Goal: Check status: Check status

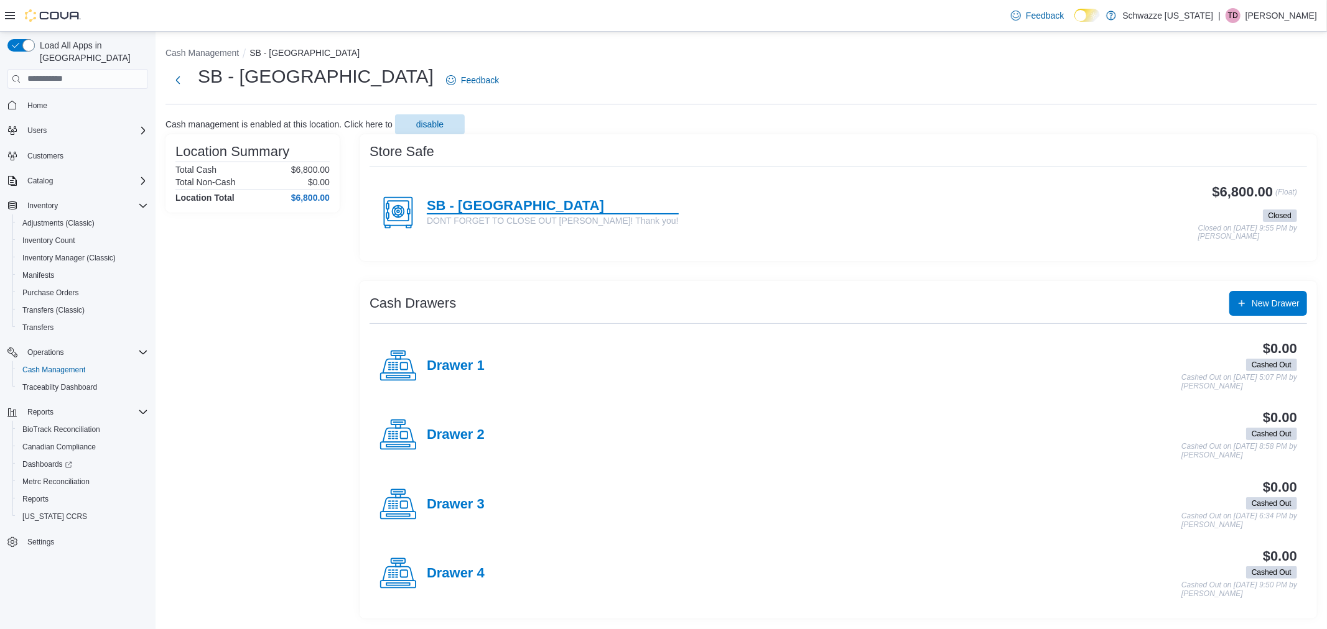
click at [442, 201] on h4 "SB - [GEOGRAPHIC_DATA]" at bounding box center [553, 206] width 252 height 16
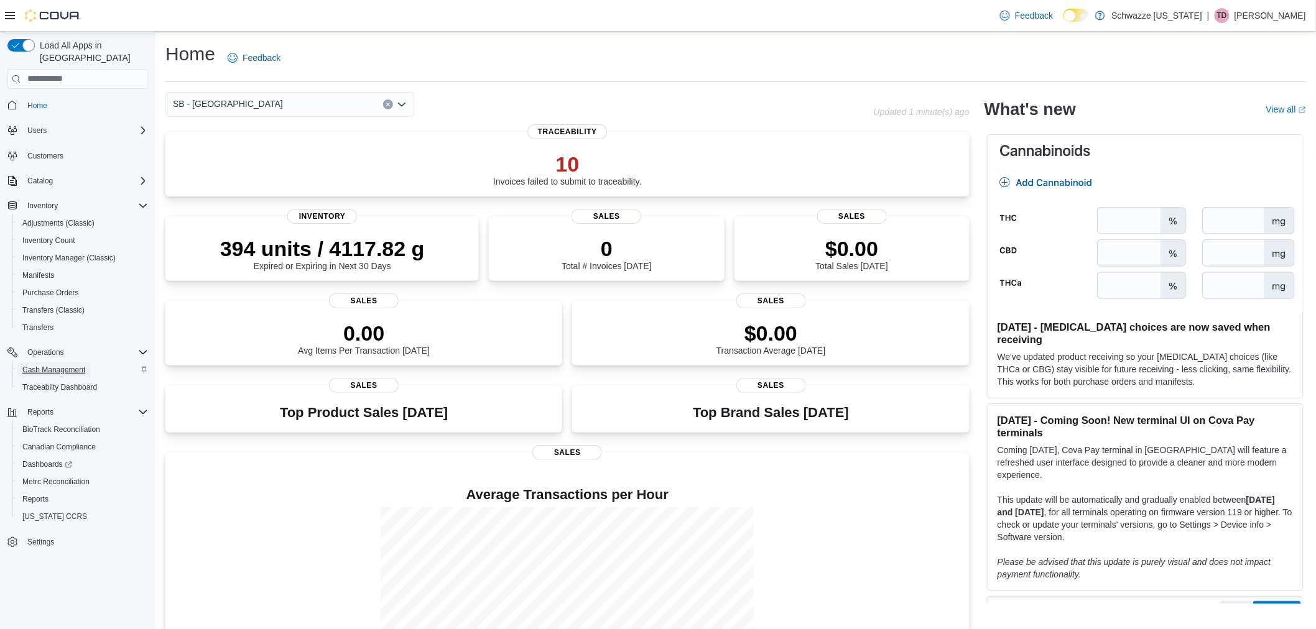
click at [60, 365] on span "Cash Management" at bounding box center [53, 370] width 63 height 10
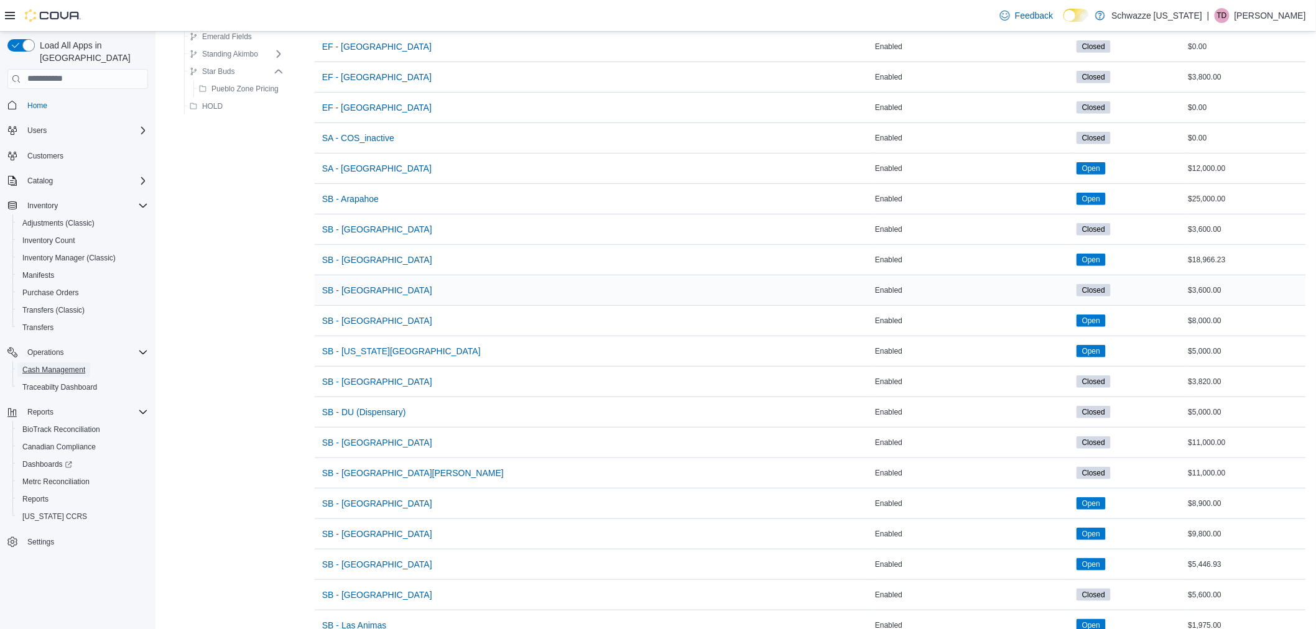
scroll to position [345, 0]
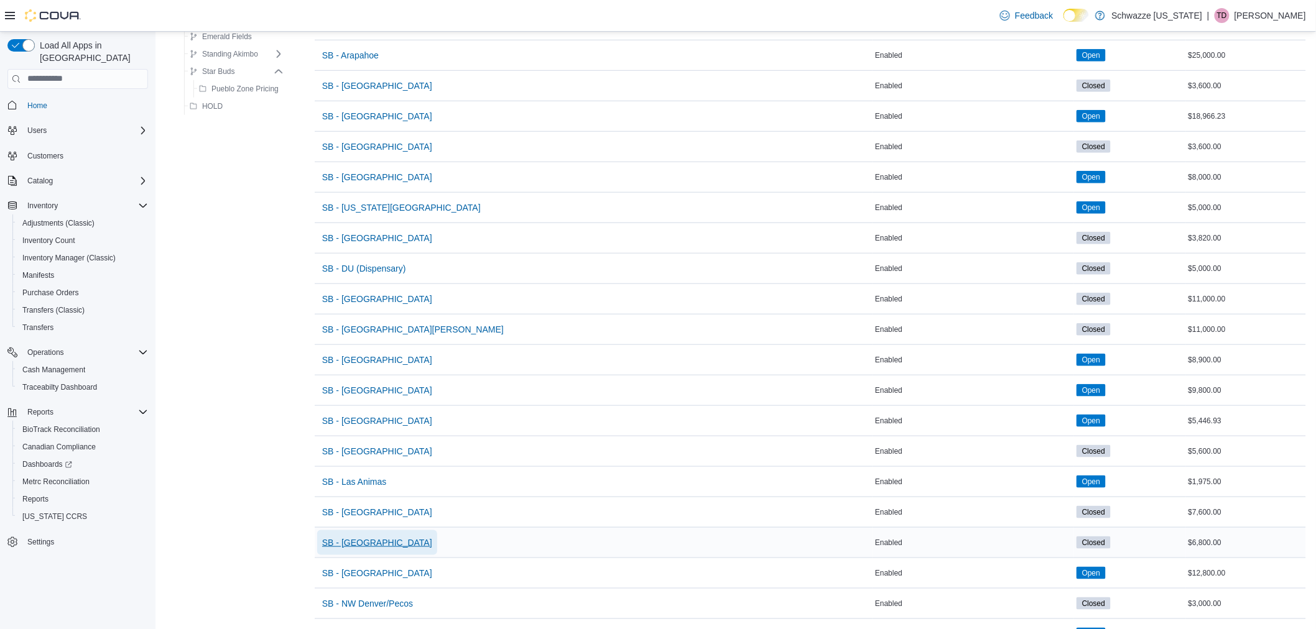
click at [366, 544] on span "SB - [GEOGRAPHIC_DATA]" at bounding box center [377, 543] width 110 height 12
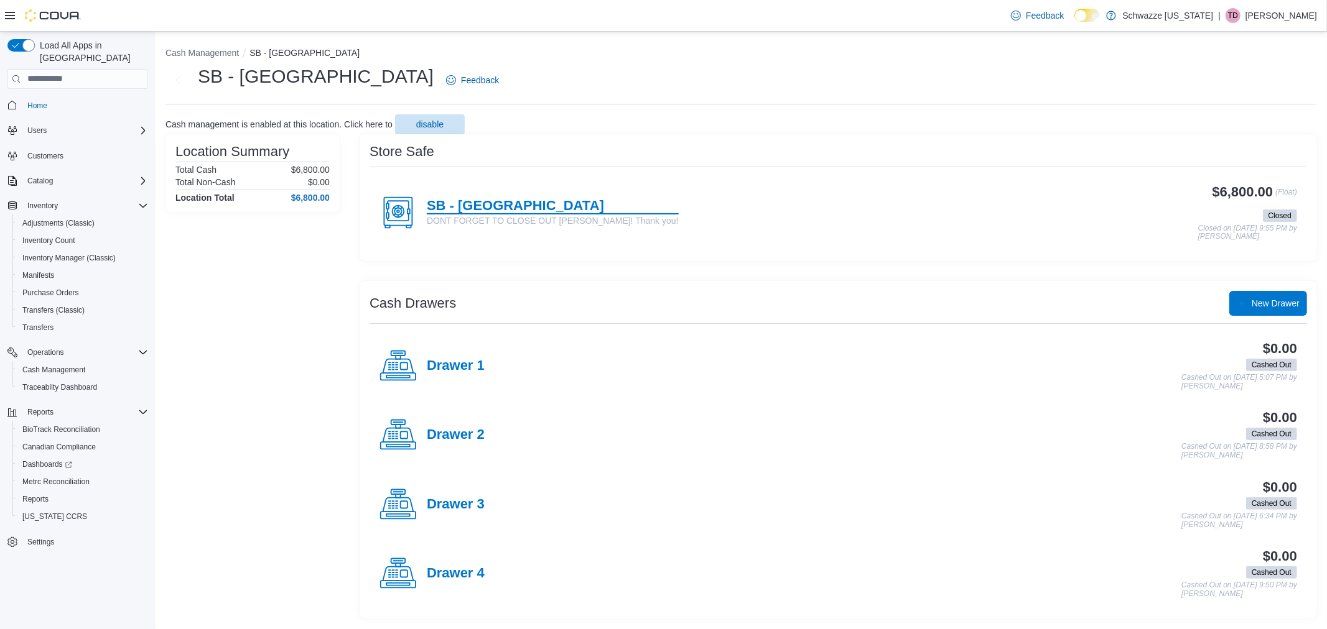
click at [492, 207] on h4 "SB - [GEOGRAPHIC_DATA]" at bounding box center [553, 206] width 252 height 16
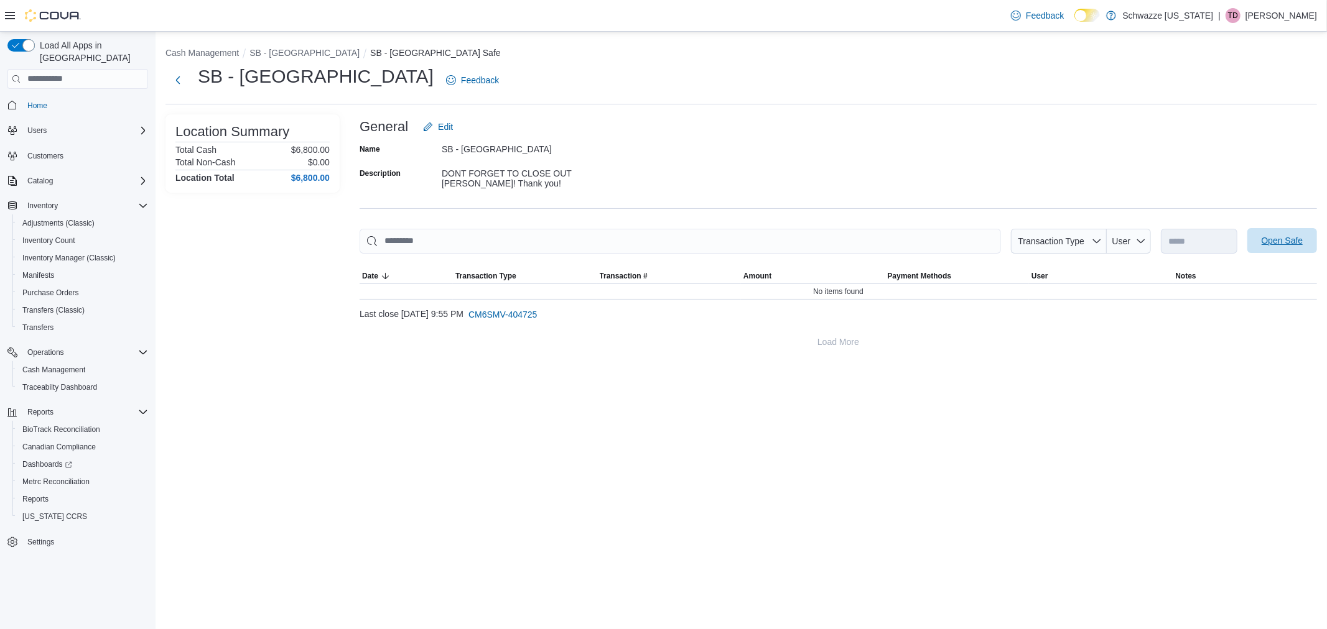
click at [1263, 235] on span "Open Safe" at bounding box center [1282, 241] width 42 height 12
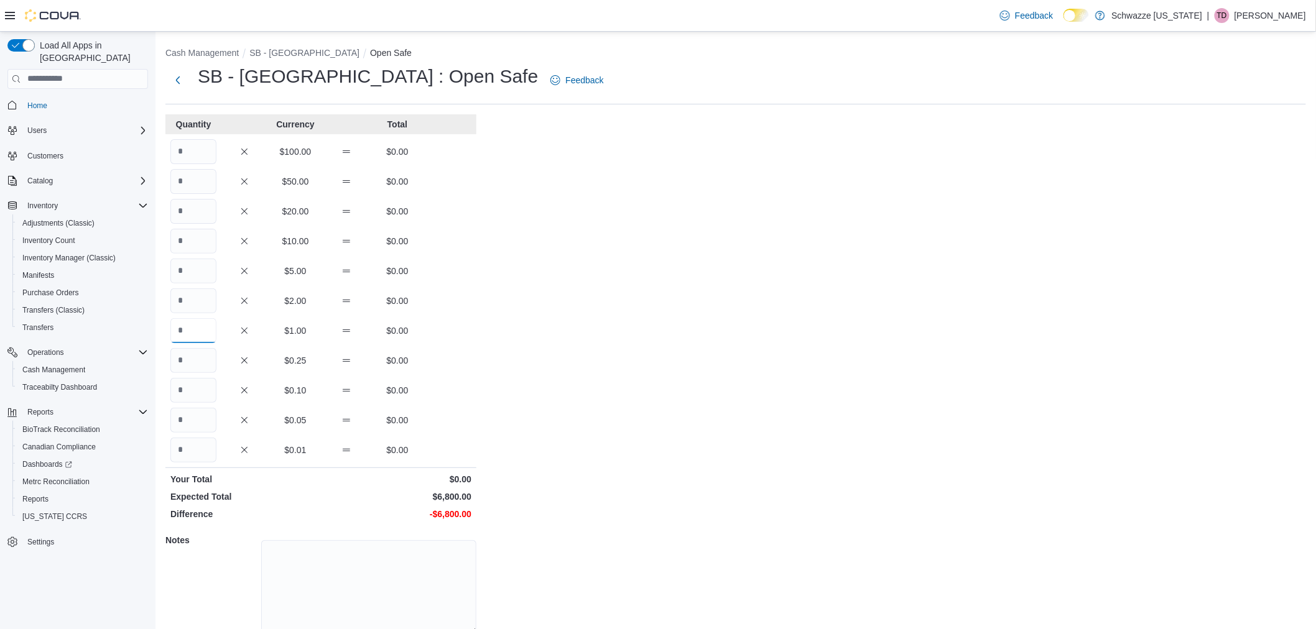
click at [200, 338] on input "Quantity" at bounding box center [193, 330] width 46 height 25
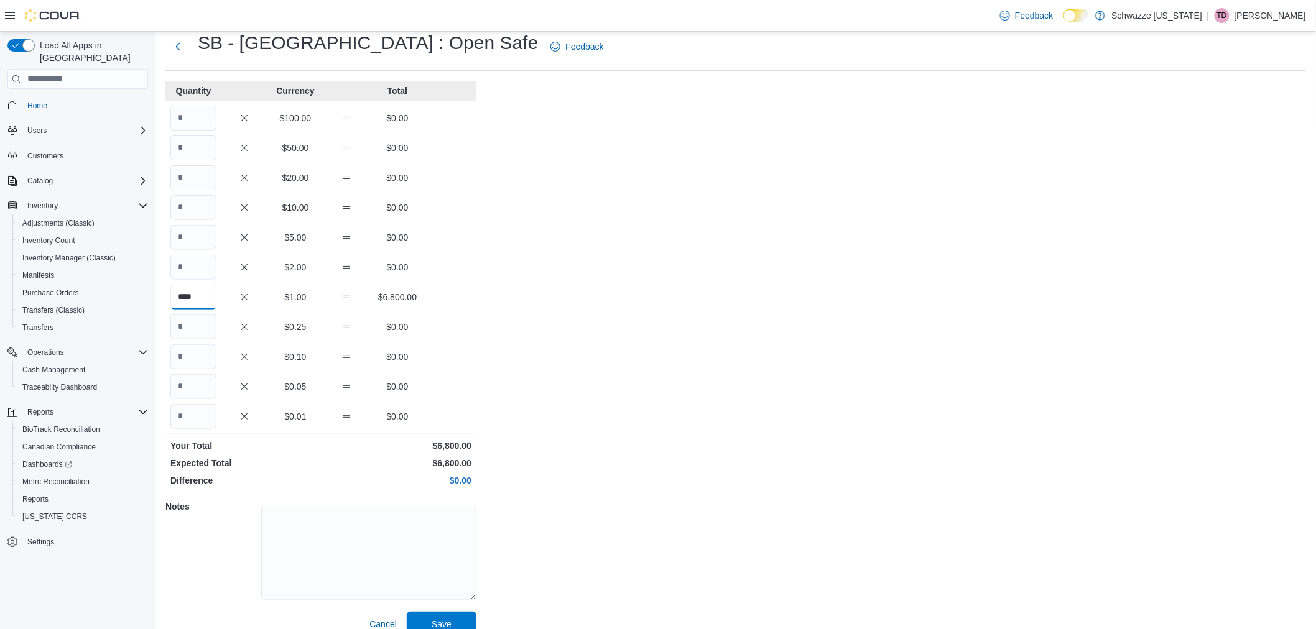
scroll to position [51, 0]
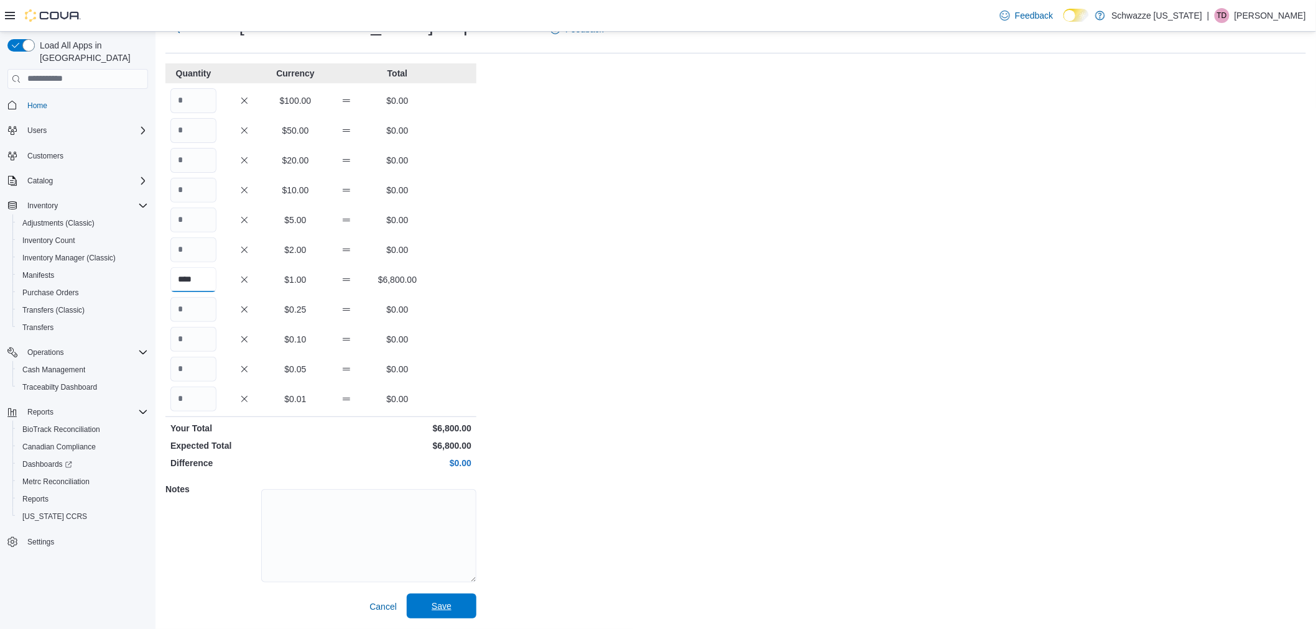
type input "****"
click at [457, 600] on span "Save" at bounding box center [441, 606] width 55 height 25
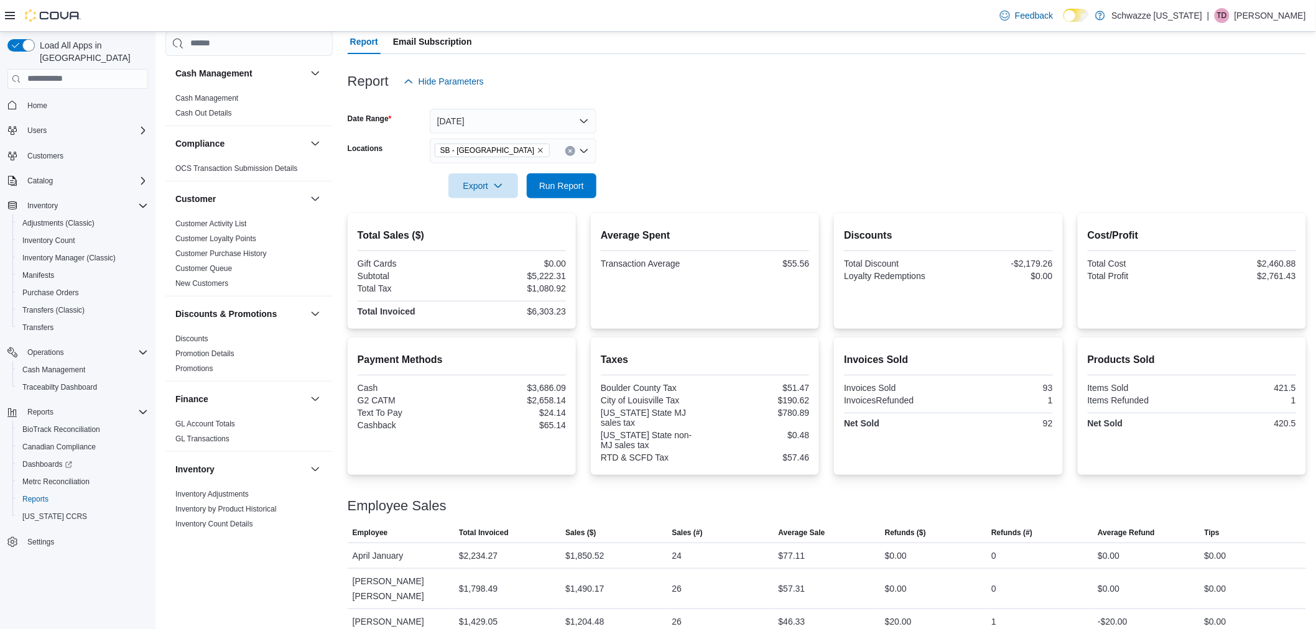
scroll to position [141, 0]
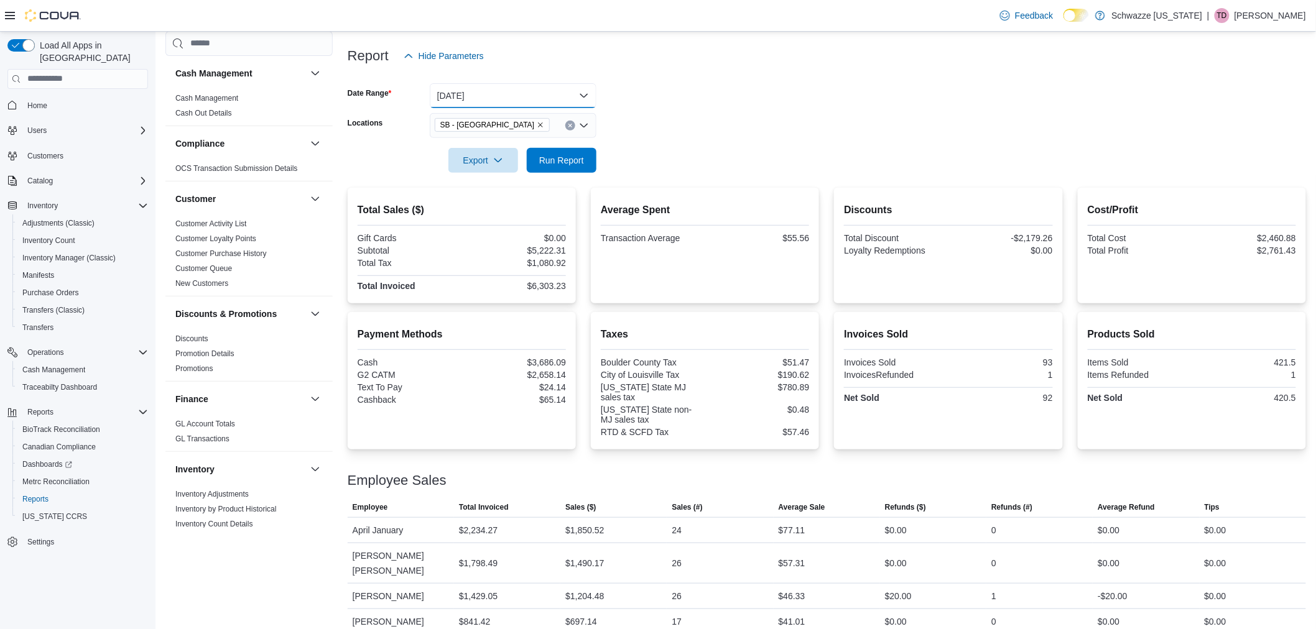
click at [494, 83] on button "Today" at bounding box center [513, 95] width 167 height 25
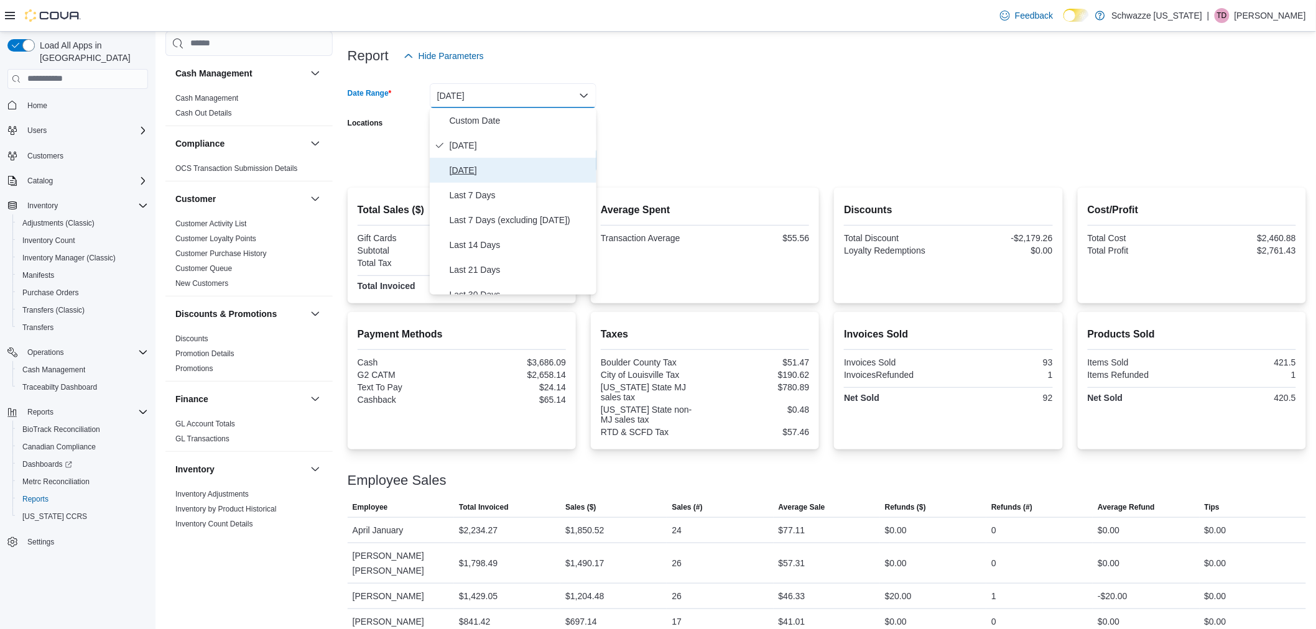
click at [489, 166] on span "Yesterday" at bounding box center [521, 170] width 142 height 15
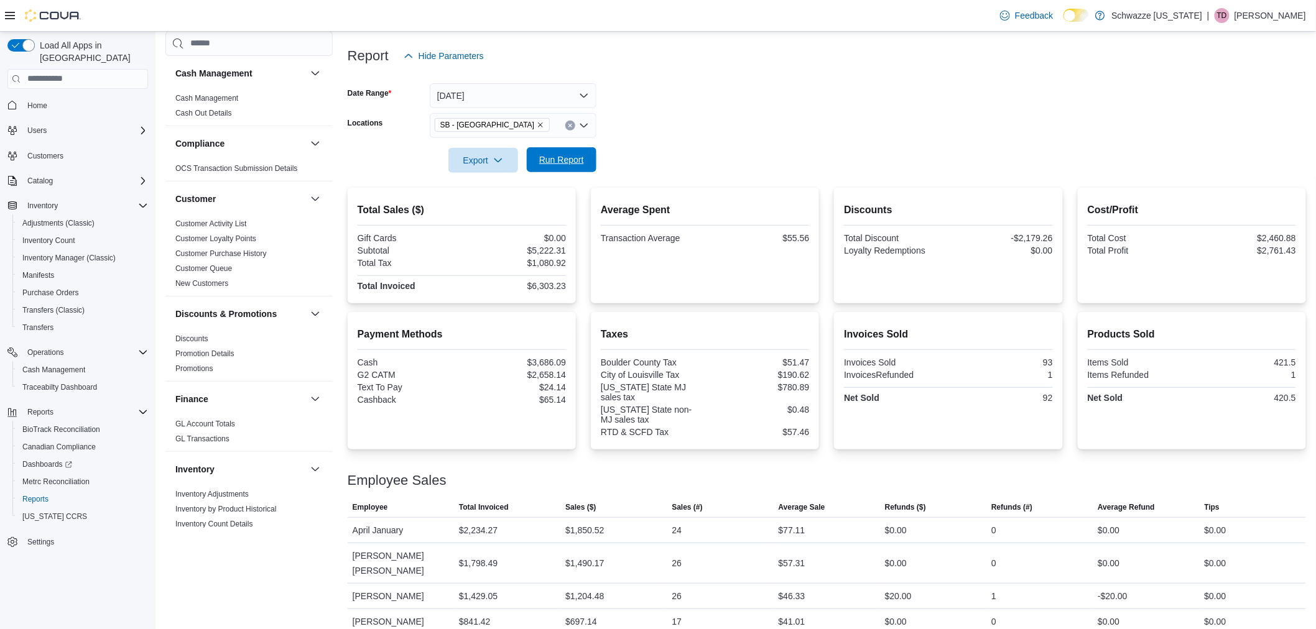
click at [535, 153] on span "Run Report" at bounding box center [561, 159] width 55 height 25
drag, startPoint x: 501, startPoint y: 102, endPoint x: 500, endPoint y: 96, distance: 6.3
click at [501, 98] on button "Yesterday" at bounding box center [513, 95] width 167 height 25
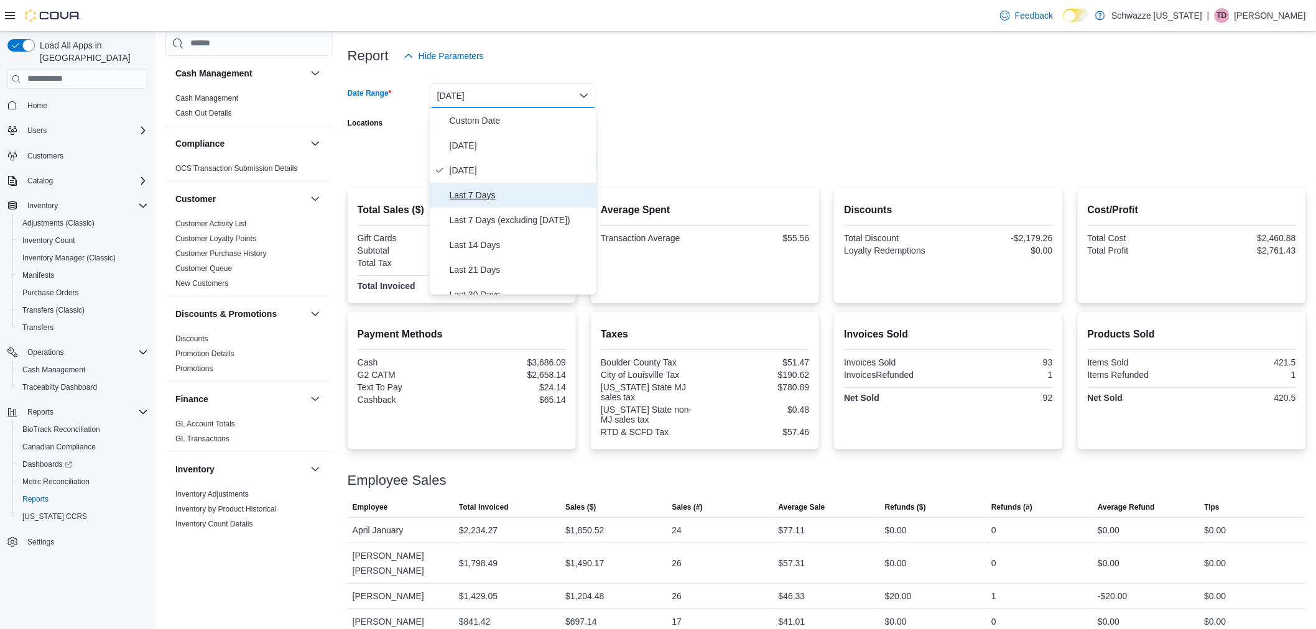
click at [481, 198] on span "Last 7 Days" at bounding box center [521, 195] width 142 height 15
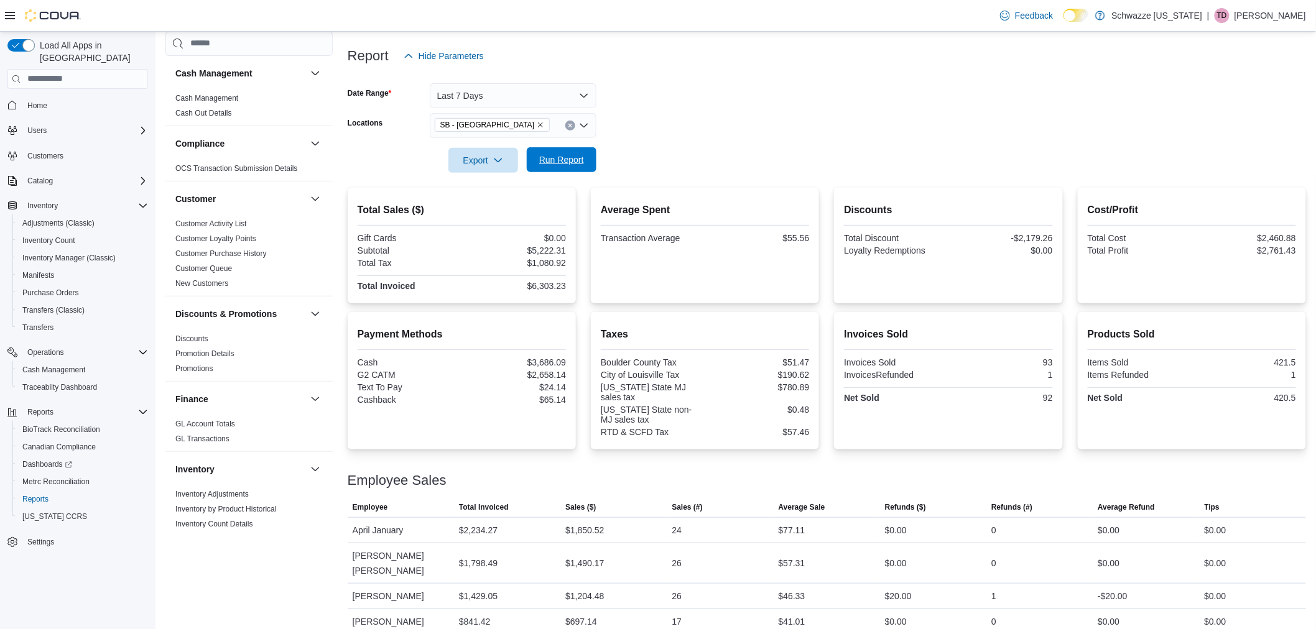
click at [562, 158] on span "Run Report" at bounding box center [561, 160] width 45 height 12
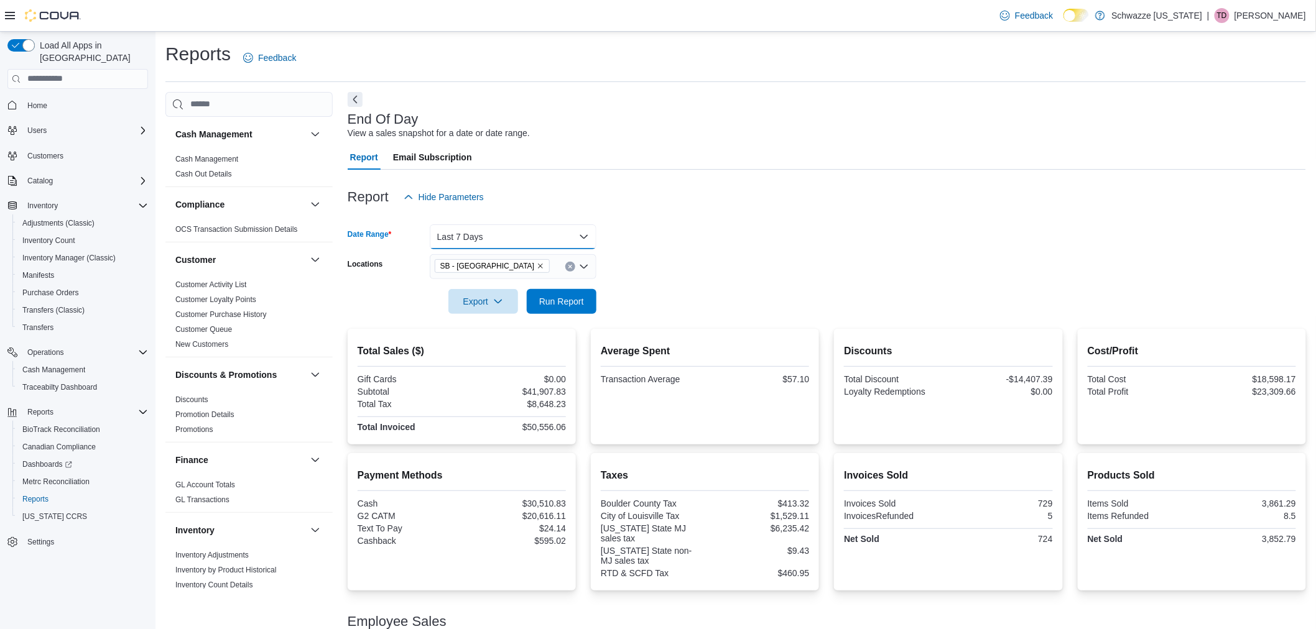
click at [544, 238] on button "Last 7 Days" at bounding box center [513, 237] width 167 height 25
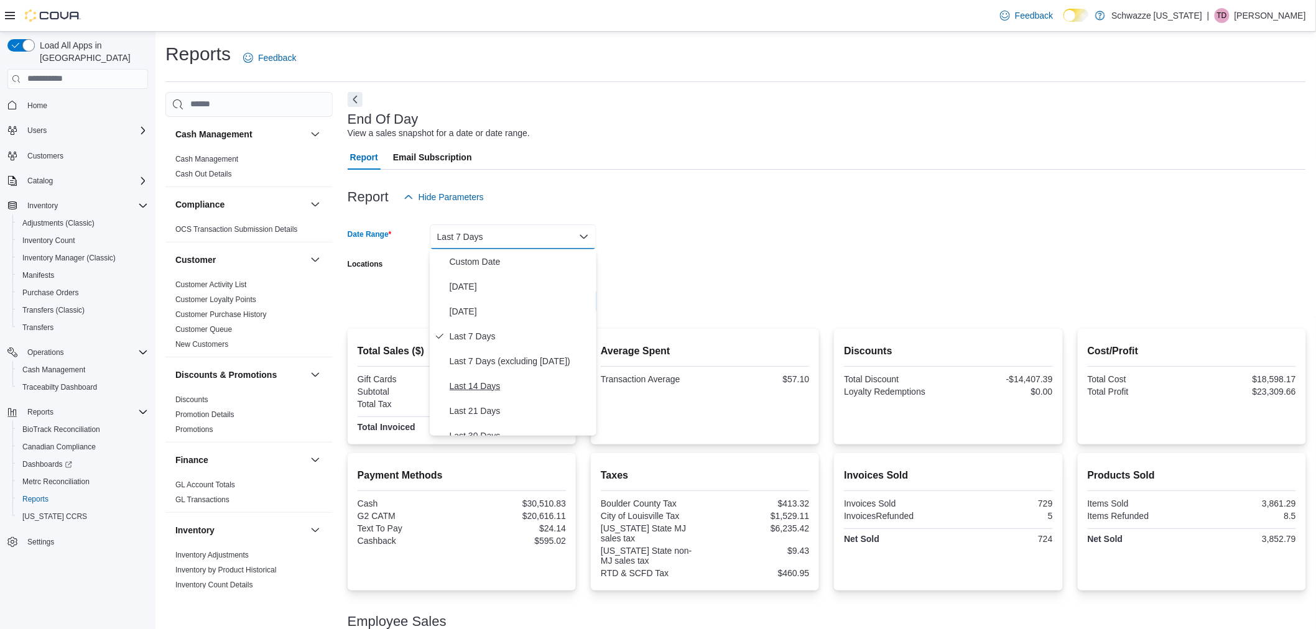
scroll to position [69, 0]
click at [489, 363] on span "Last 30 Days" at bounding box center [521, 367] width 142 height 15
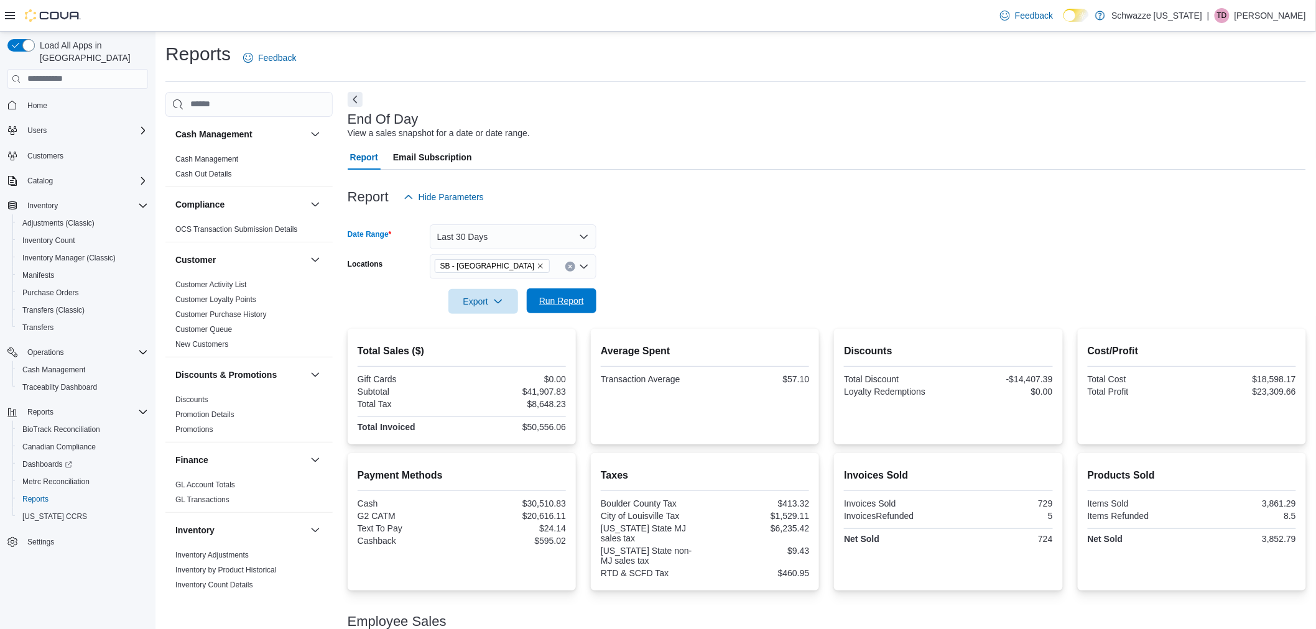
click at [566, 299] on span "Run Report" at bounding box center [561, 301] width 45 height 12
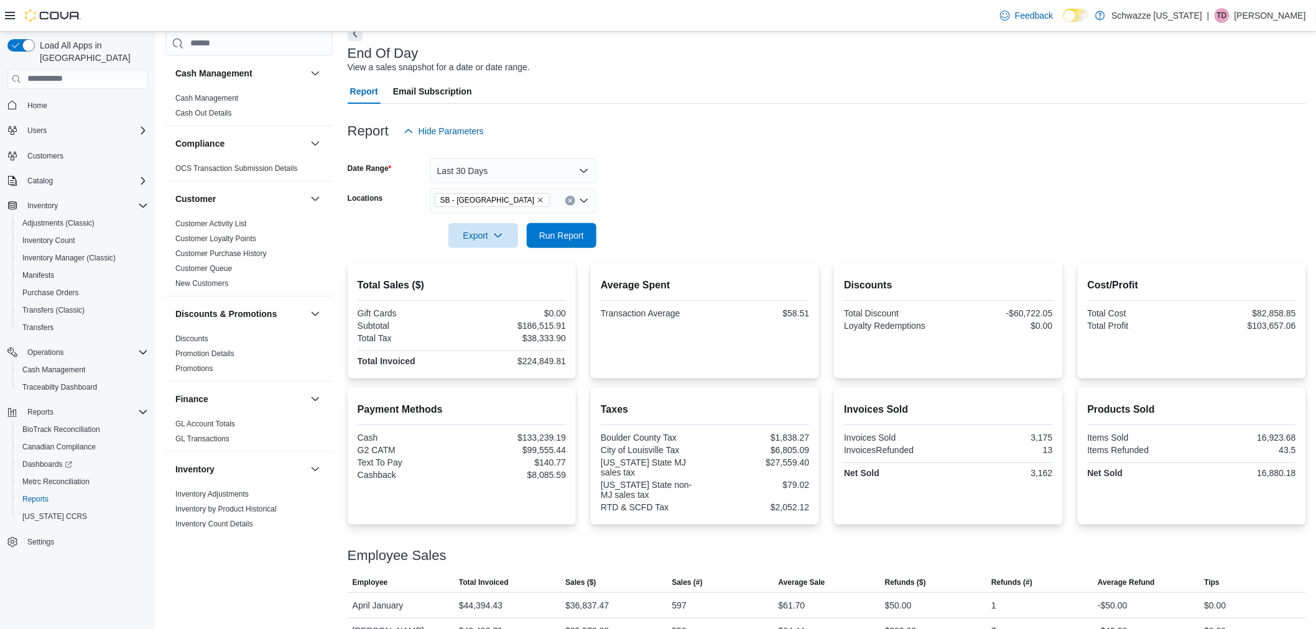
scroll to position [10, 0]
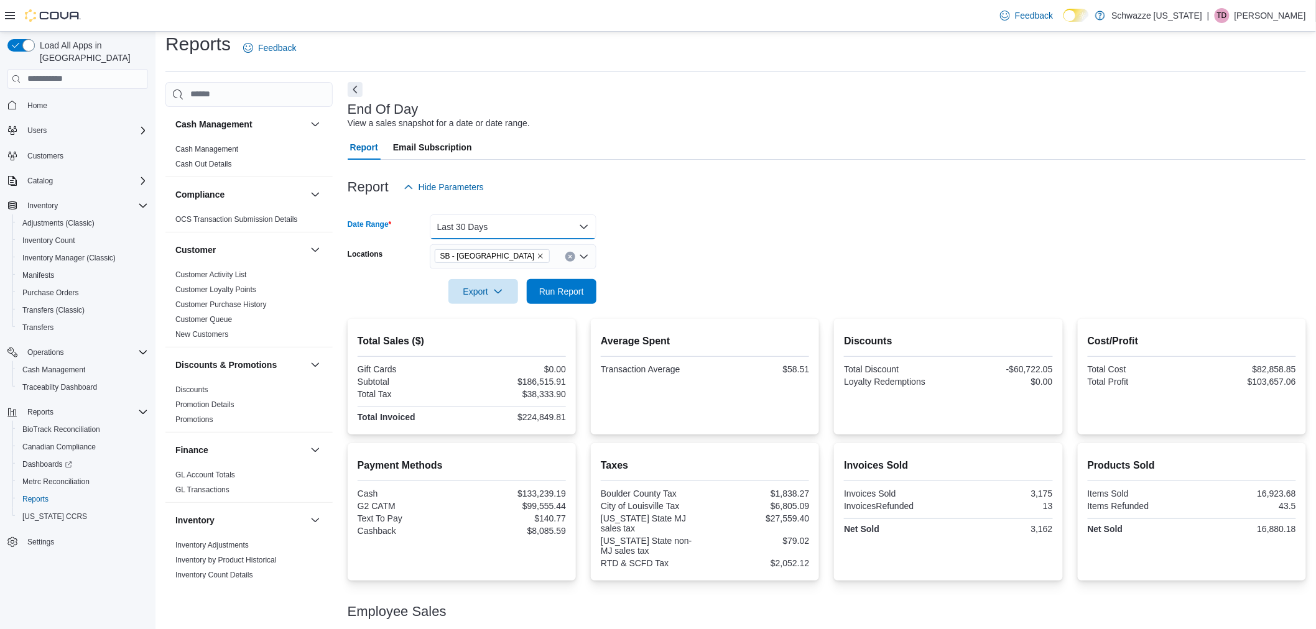
click at [513, 233] on button "Last 30 Days" at bounding box center [513, 227] width 167 height 25
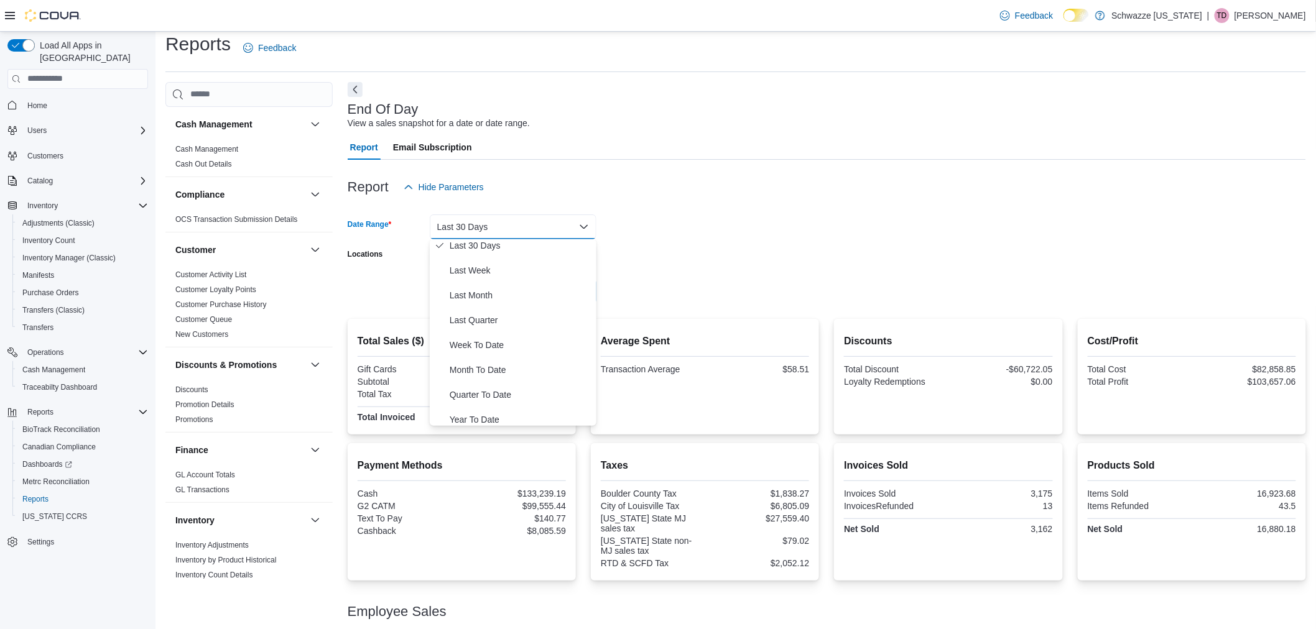
scroll to position [187, 0]
click at [488, 314] on span "Last Quarter" at bounding box center [521, 314] width 142 height 15
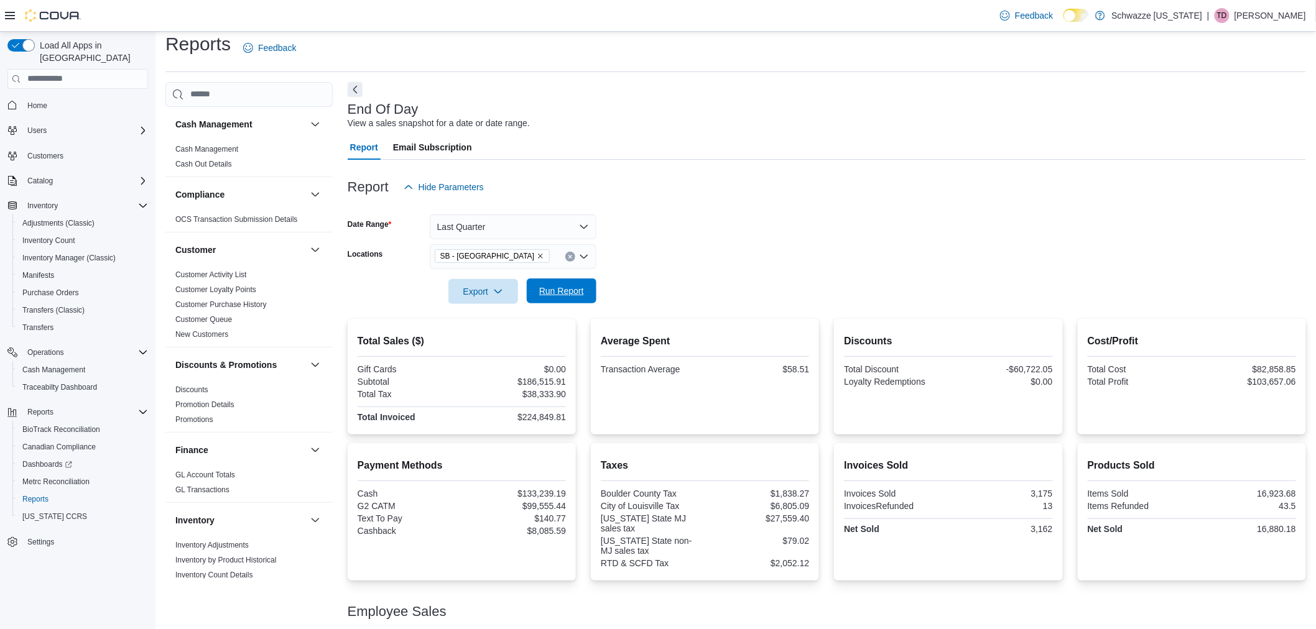
click at [568, 287] on span "Run Report" at bounding box center [561, 291] width 45 height 12
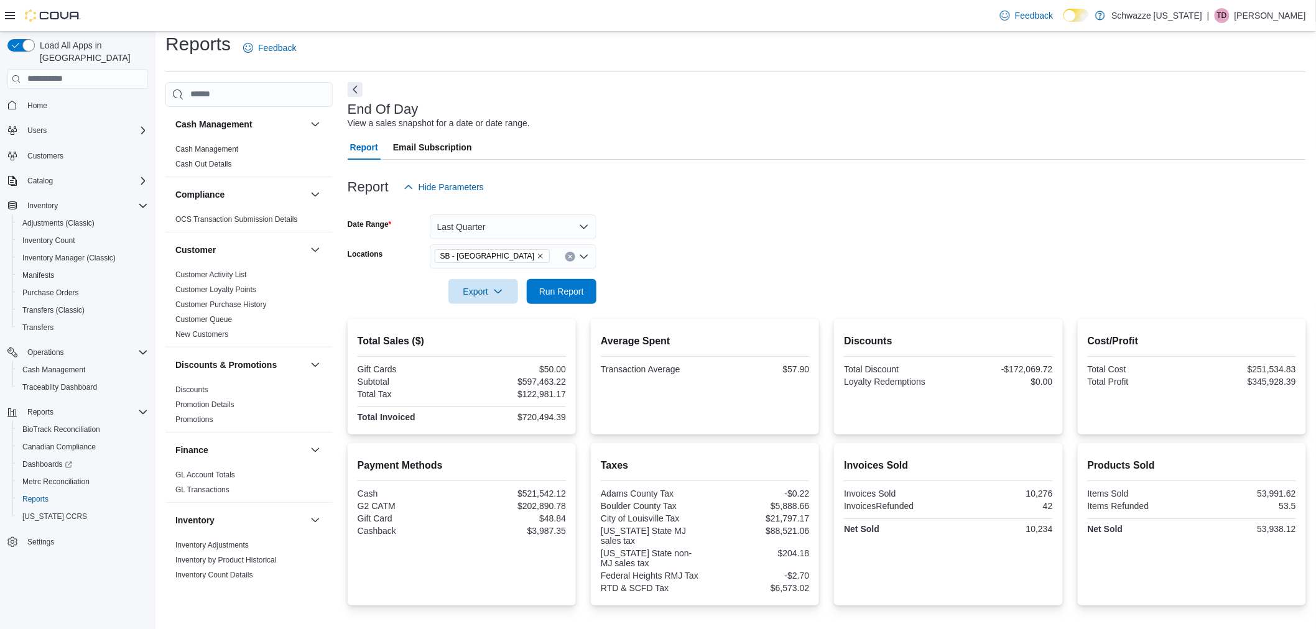
scroll to position [268, 0]
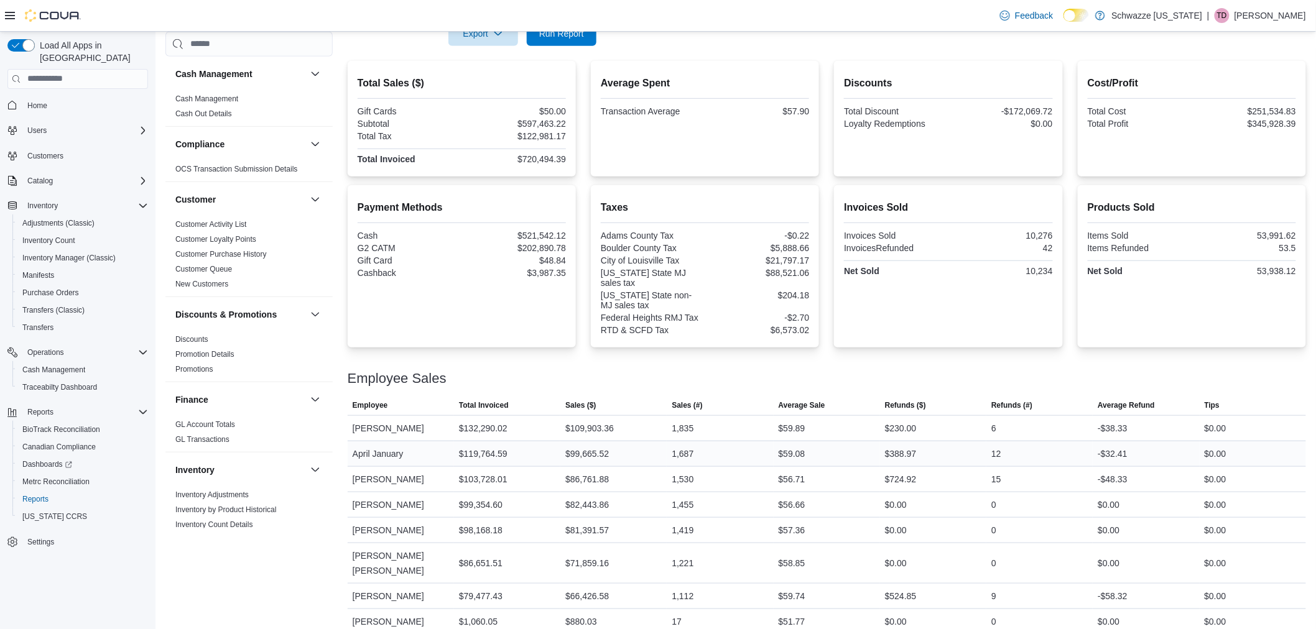
click at [896, 459] on div "$388.97" at bounding box center [901, 454] width 32 height 15
drag, startPoint x: 896, startPoint y: 459, endPoint x: 924, endPoint y: 453, distance: 29.3
click at [924, 453] on div "$388.97" at bounding box center [933, 454] width 106 height 25
drag, startPoint x: 612, startPoint y: 606, endPoint x: 546, endPoint y: 602, distance: 66.7
click at [547, 609] on tr "Employee Alyssa Savin Total Invoiced $1,060.05 Sales ($) $880.03 Sales (#) 17 A…" at bounding box center [827, 622] width 959 height 26
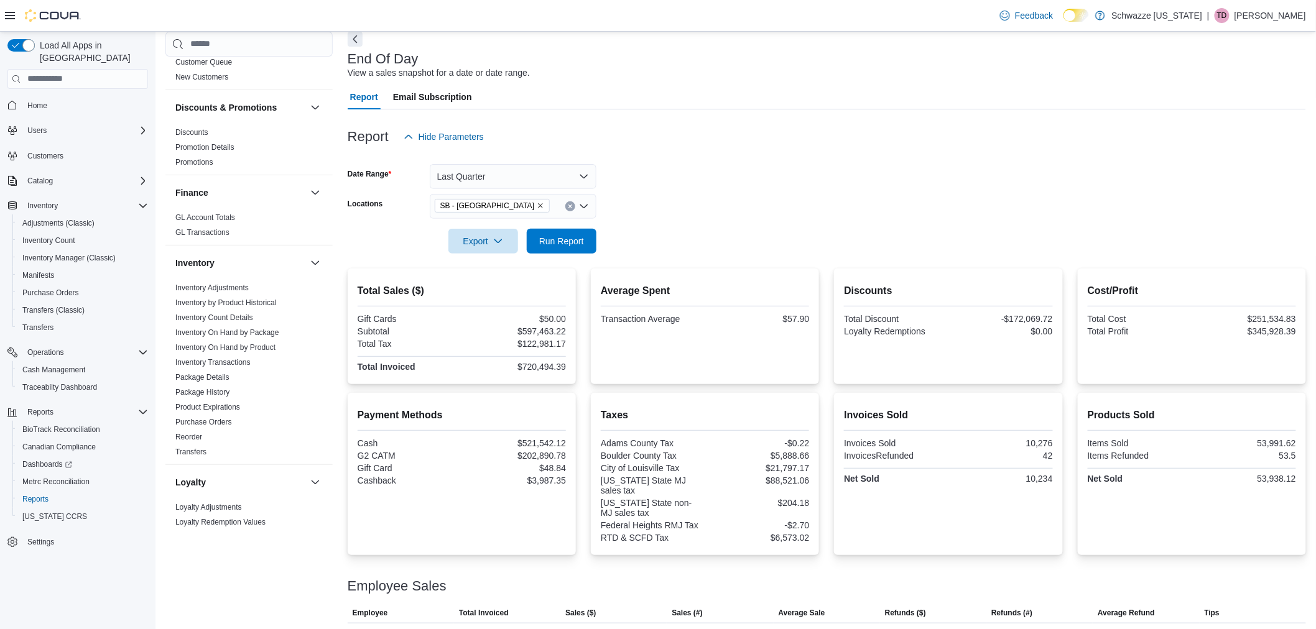
scroll to position [0, 0]
